Goal: Download file/media

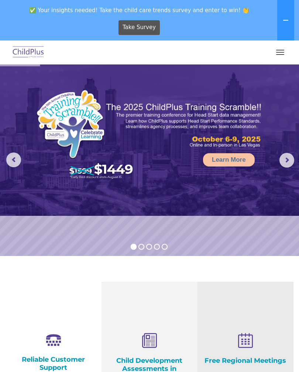
select select "MEDIUM"
click at [278, 55] on button "button" at bounding box center [279, 52] width 15 height 12
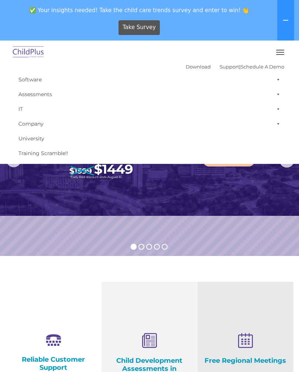
click at [282, 49] on button "button" at bounding box center [279, 52] width 15 height 12
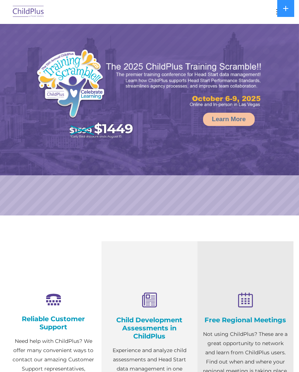
select select "MEDIUM"
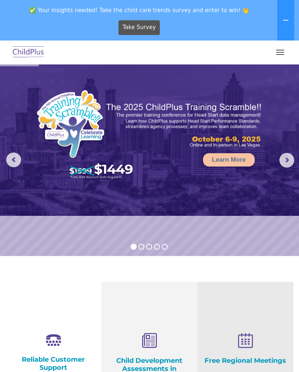
click at [279, 56] on button "button" at bounding box center [279, 52] width 15 height 12
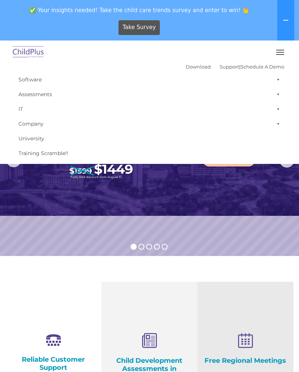
click at [277, 80] on span at bounding box center [276, 79] width 7 height 15
click at [185, 69] on link "Download" at bounding box center [197, 67] width 25 height 6
